Goal: Check status: Check status

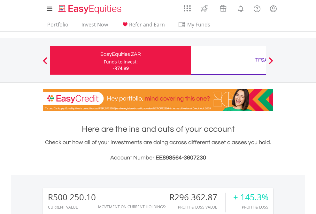
scroll to position [61, 100]
click at [104, 60] on div "Funds to invest:" at bounding box center [121, 62] width 34 height 6
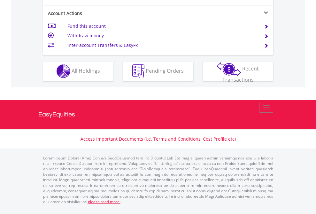
scroll to position [544, 0]
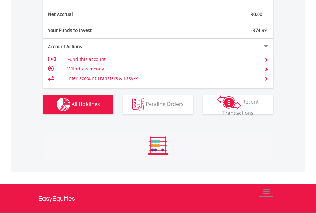
scroll to position [61, 100]
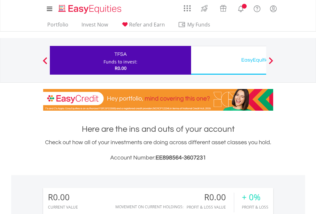
scroll to position [61, 100]
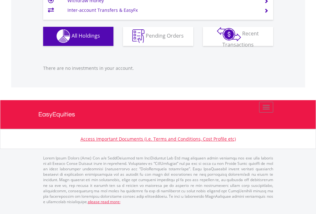
scroll to position [632, 0]
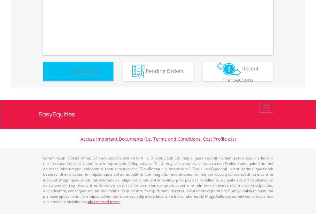
click at [71, 74] on span "All Holdings" at bounding box center [85, 70] width 28 height 7
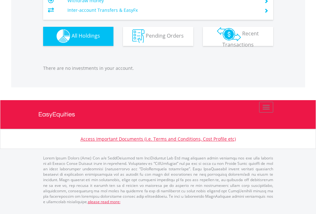
scroll to position [61, 100]
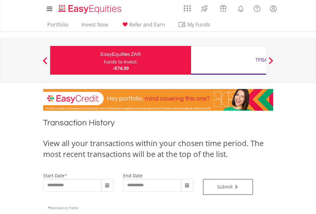
type input "**********"
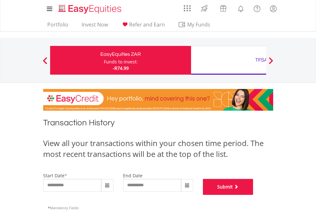
click at [253, 195] on button "Submit" at bounding box center [228, 187] width 50 height 16
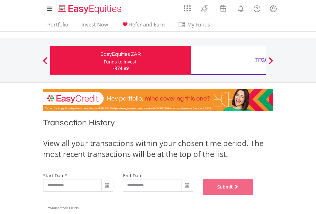
scroll to position [259, 0]
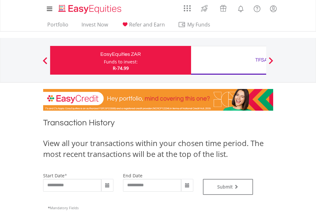
click at [228, 60] on div "TFSA" at bounding box center [261, 60] width 133 height 9
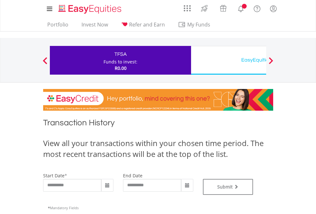
type input "**********"
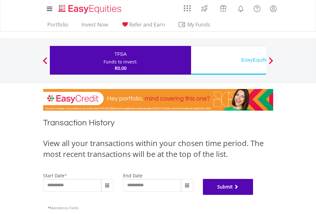
click at [253, 195] on button "Submit" at bounding box center [228, 187] width 50 height 16
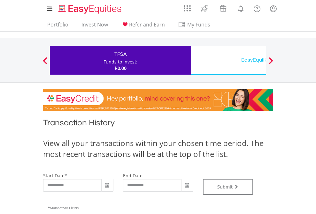
click at [228, 60] on div "EasyEquities USD" at bounding box center [261, 60] width 133 height 9
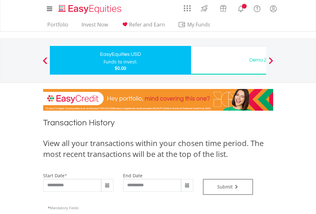
type input "**********"
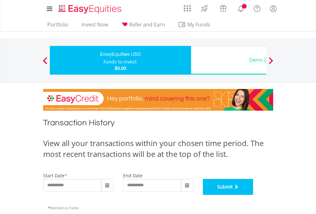
click at [253, 195] on button "Submit" at bounding box center [228, 187] width 50 height 16
